Goal: Task Accomplishment & Management: Manage account settings

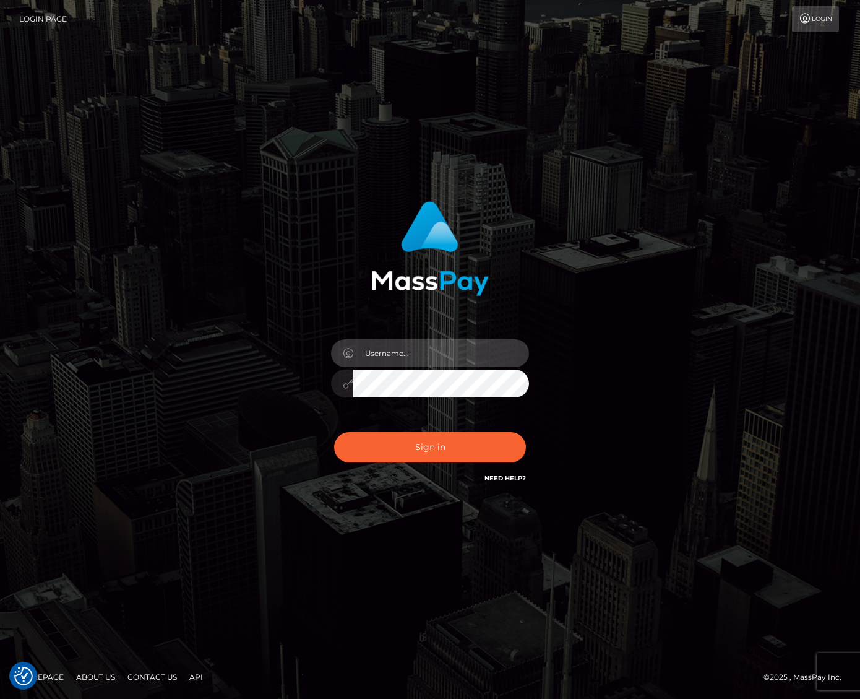
type input "jacka"
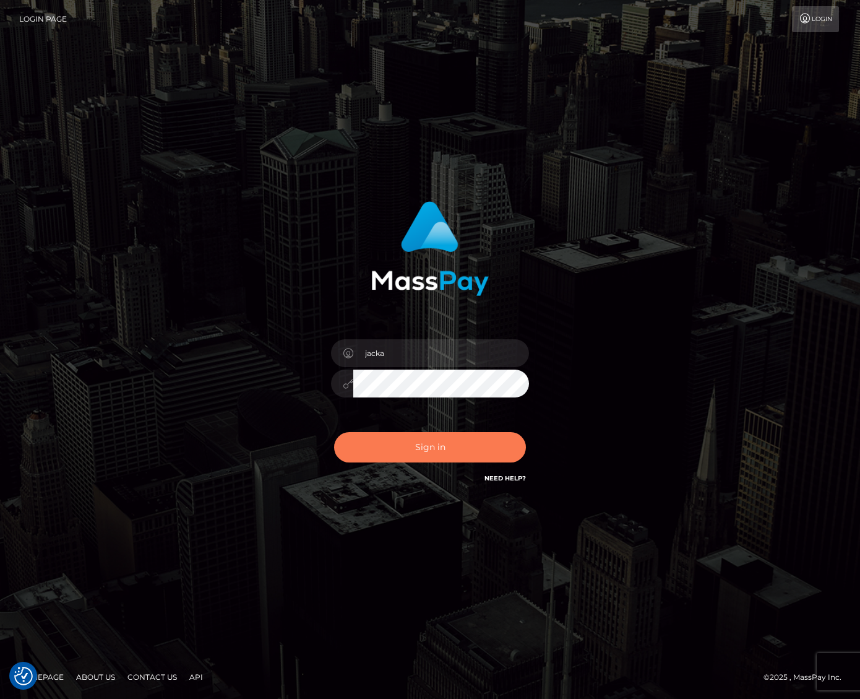
click at [436, 452] on button "Sign in" at bounding box center [430, 447] width 192 height 30
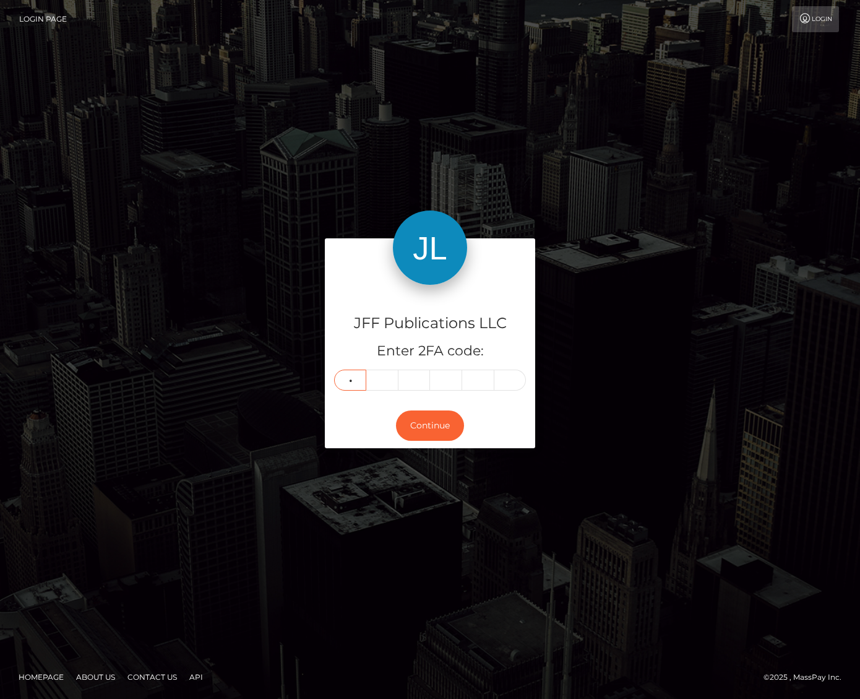
type input "9"
type input "8"
type input "6"
type input "1"
type input "4"
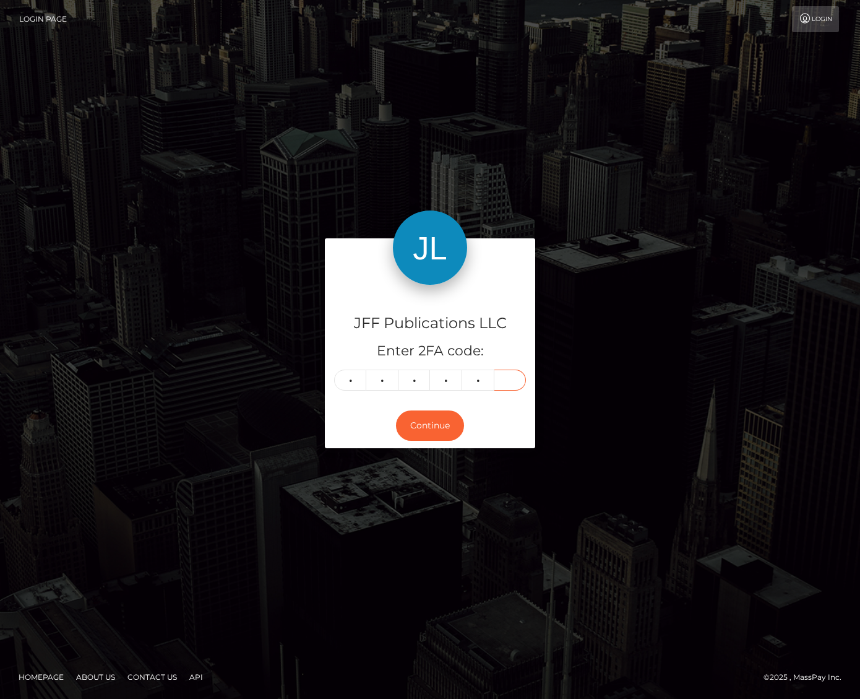
type input "8"
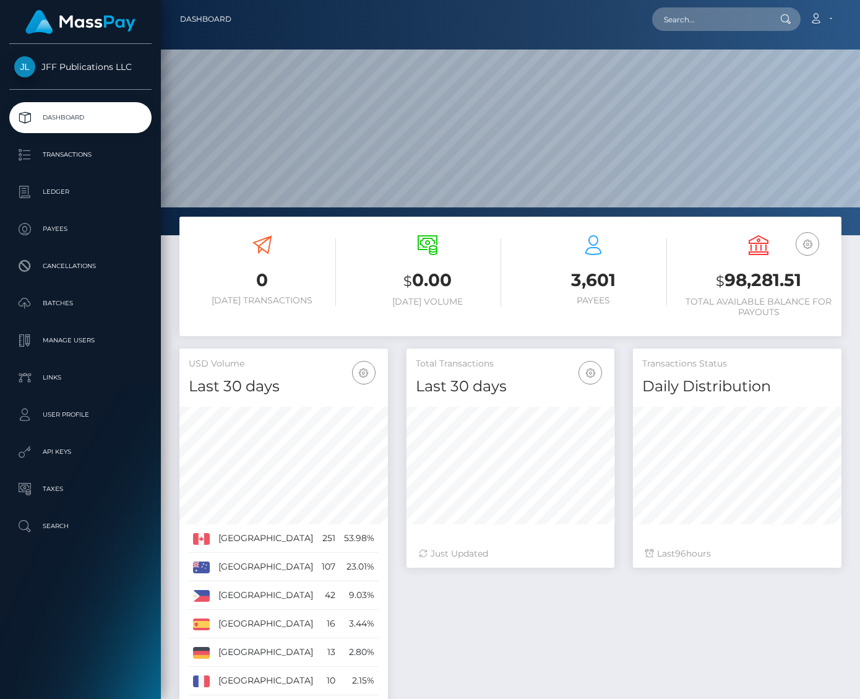
scroll to position [218, 208]
click at [112, 118] on p "Dashboard" at bounding box center [80, 117] width 132 height 19
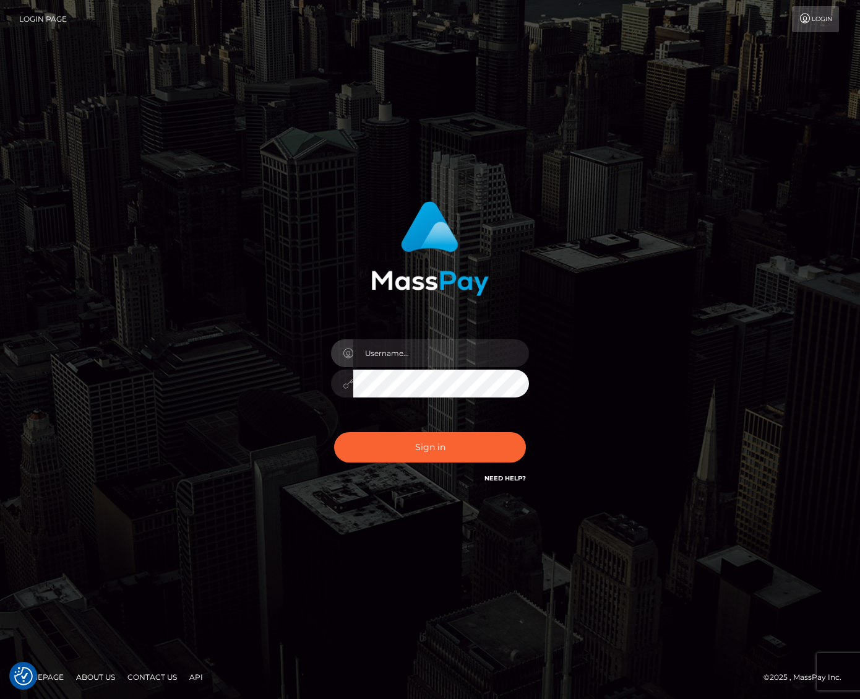
checkbox input "true"
type input "jacka"
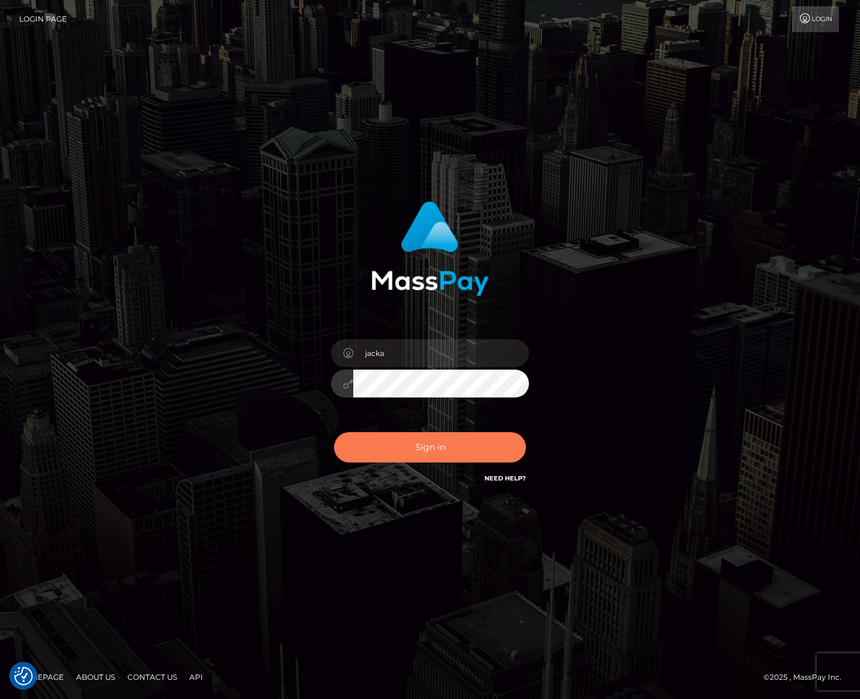
click at [390, 446] on button "Sign in" at bounding box center [430, 447] width 192 height 30
checkbox input "true"
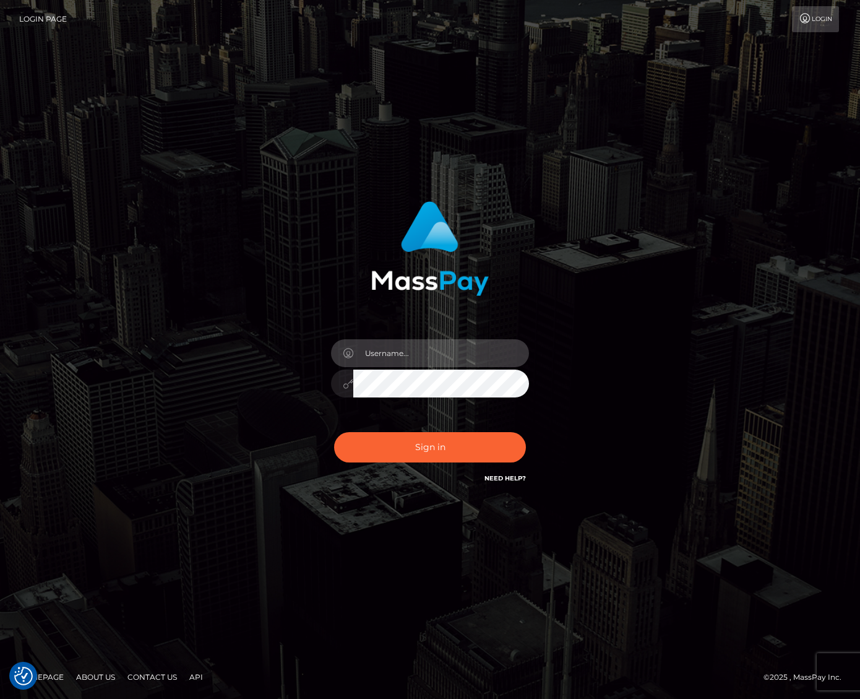
type input "jacka"
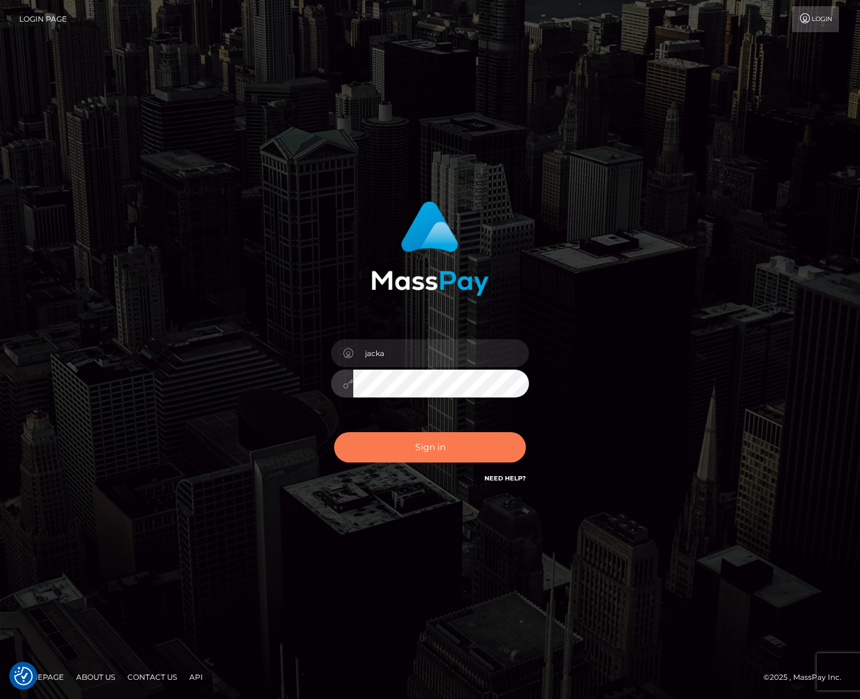
click at [414, 447] on button "Sign in" at bounding box center [430, 447] width 192 height 30
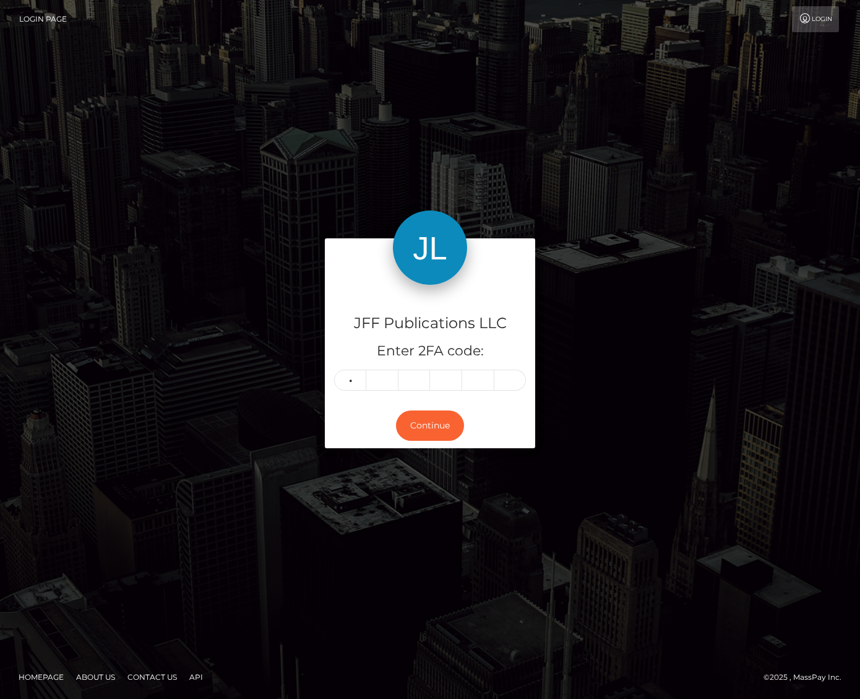
type input "4"
type input "7"
type input "1"
type input "4"
type input "0"
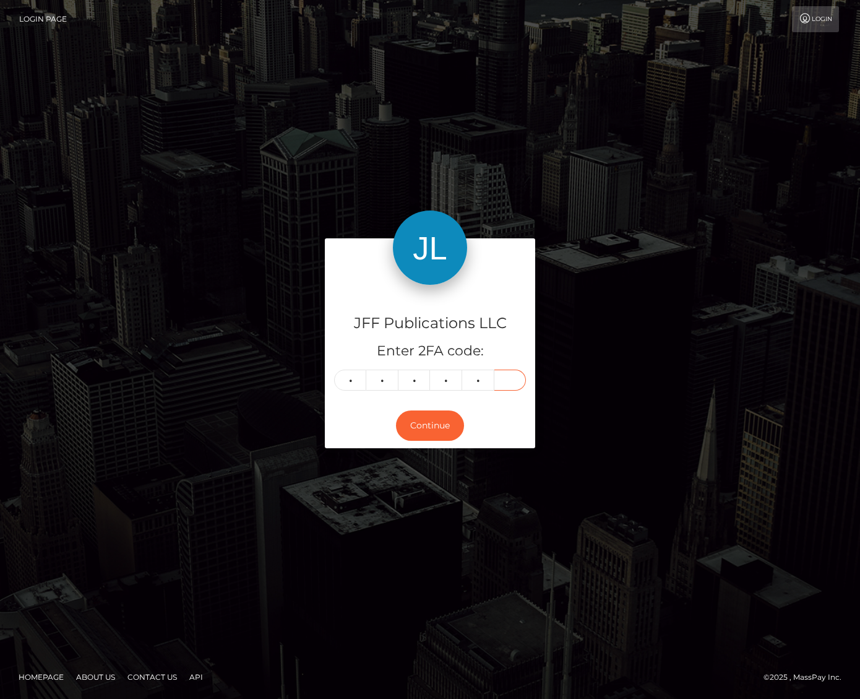
type input "2"
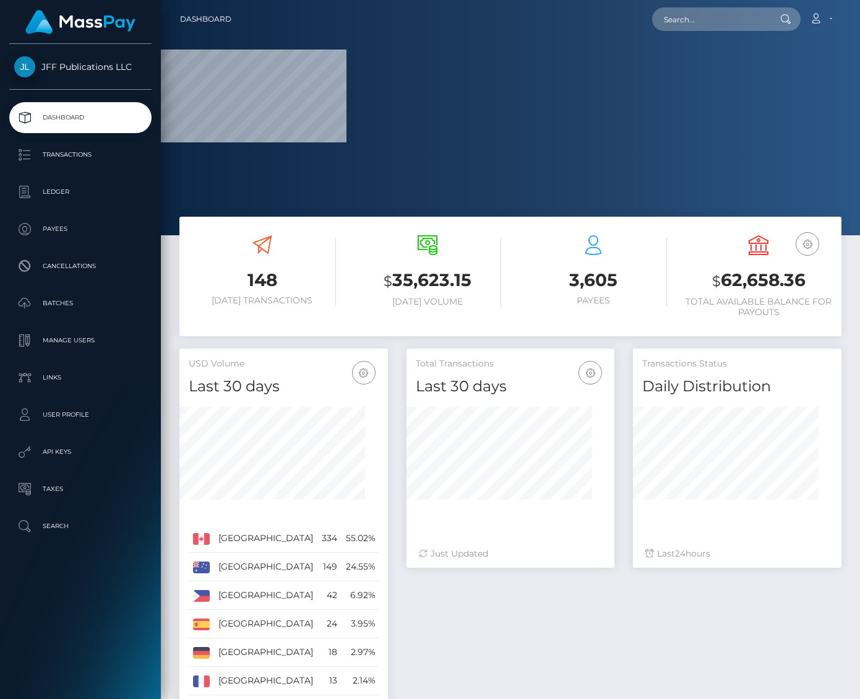
scroll to position [218, 208]
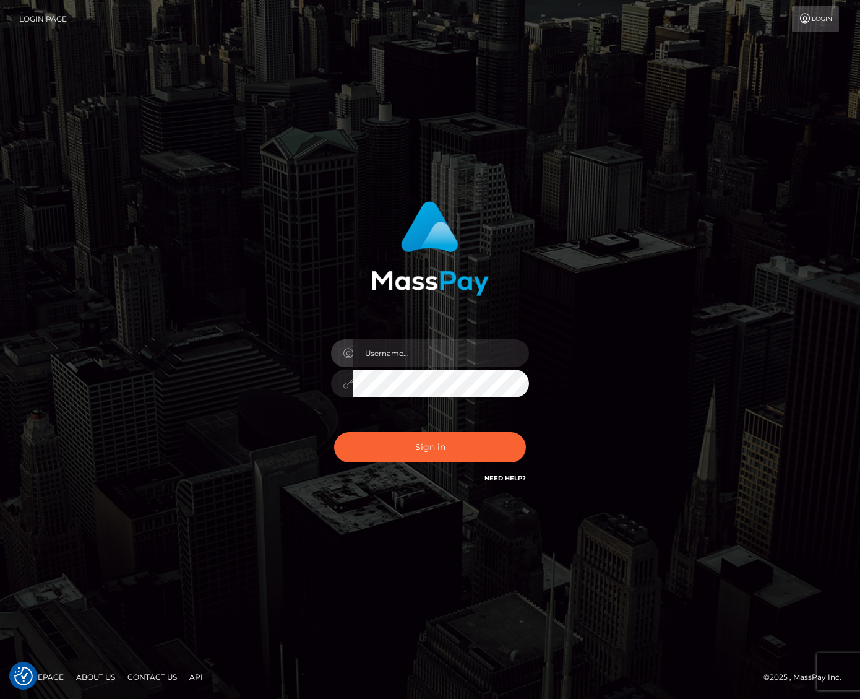
checkbox input "true"
type input "jacka"
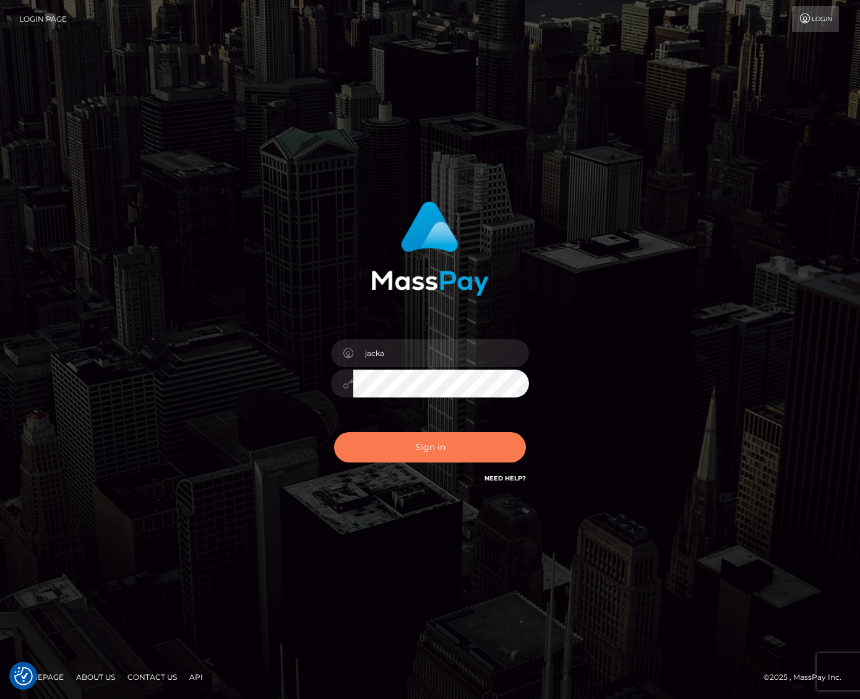
click at [410, 455] on button "Sign in" at bounding box center [430, 447] width 192 height 30
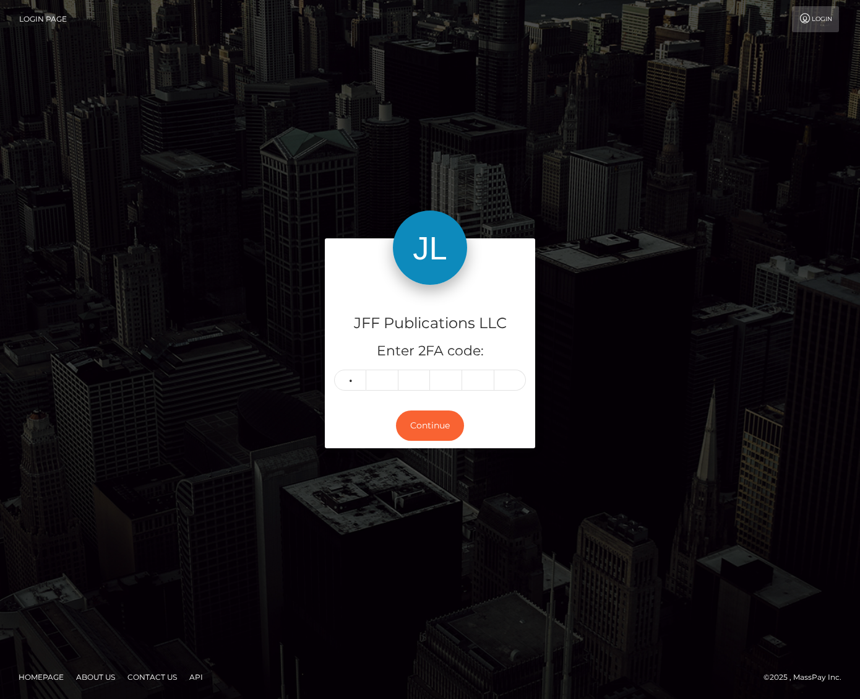
type input "1"
type input "7"
type input "1"
type input "7"
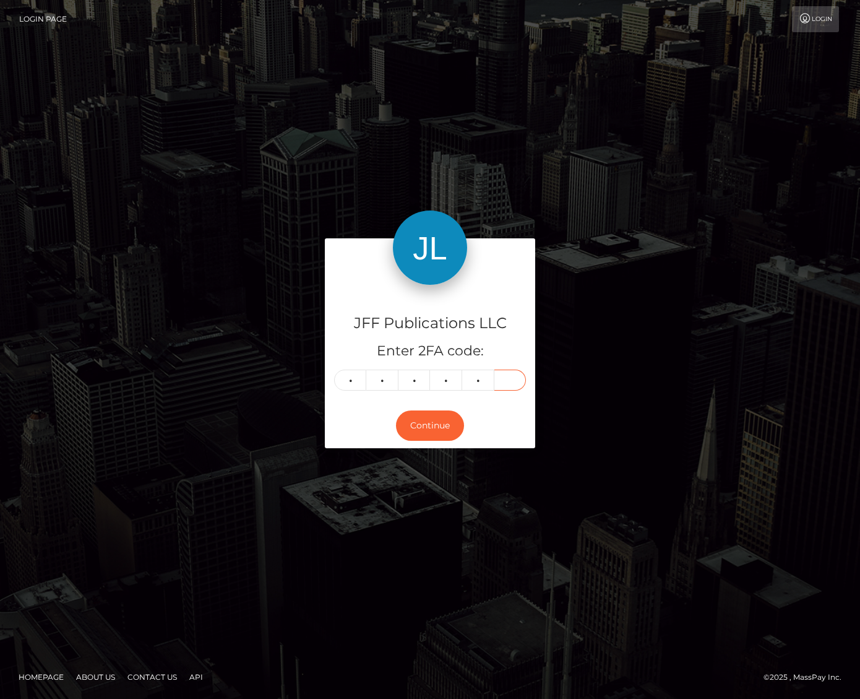
type input "9"
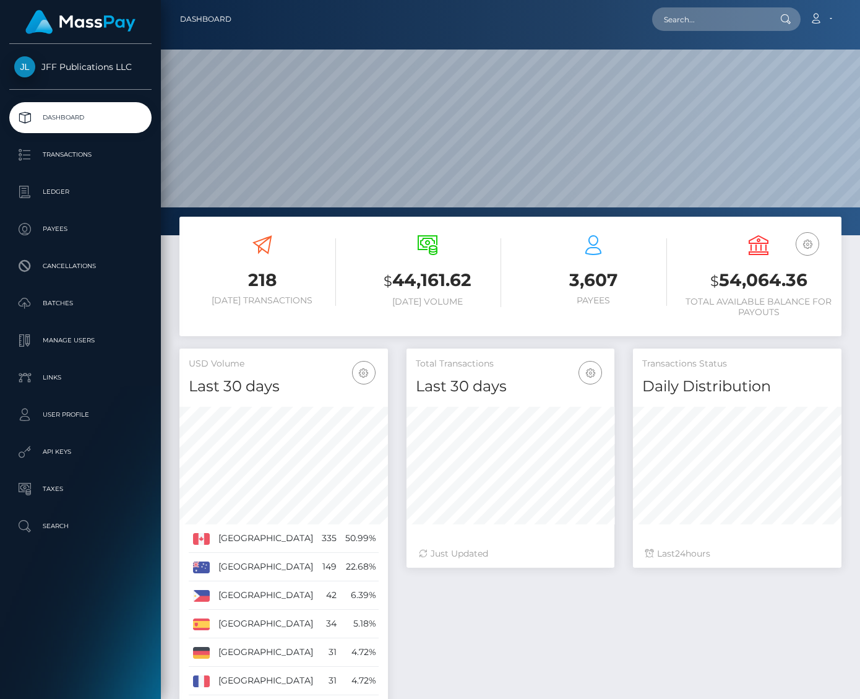
scroll to position [218, 208]
